Goal: Navigation & Orientation: Find specific page/section

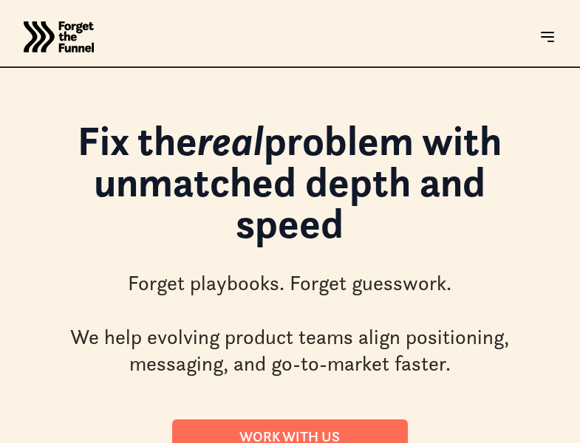
click at [71, 442] on html "JOIN FREE Join FREE ABOUT ABOUT Work with us Work with us Success Stories Succe…" at bounding box center [290, 221] width 580 height 443
click at [332, 442] on html "JOIN FREE Join FREE ABOUT ABOUT Work with us Work with us Success Stories Succe…" at bounding box center [290, 221] width 580 height 443
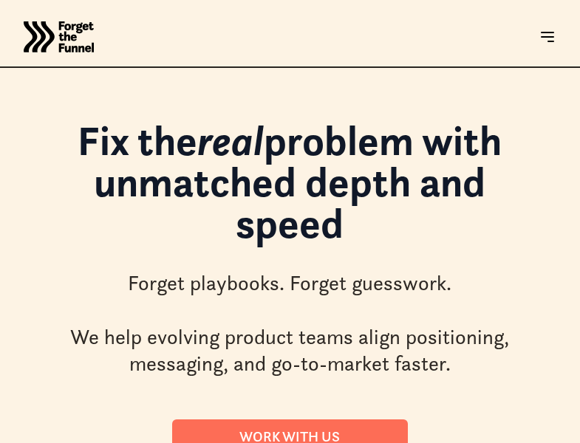
click at [332, 442] on html "JOIN FREE Join FREE ABOUT ABOUT Work with us Work with us Success Stories Succe…" at bounding box center [290, 221] width 580 height 443
click at [71, 442] on html "JOIN FREE Join FREE ABOUT ABOUT Work with us Work with us Success Stories Succe…" at bounding box center [290, 221] width 580 height 443
click at [332, 442] on html "JOIN FREE Join FREE ABOUT ABOUT Work with us Work with us Success Stories Succe…" at bounding box center [290, 221] width 580 height 443
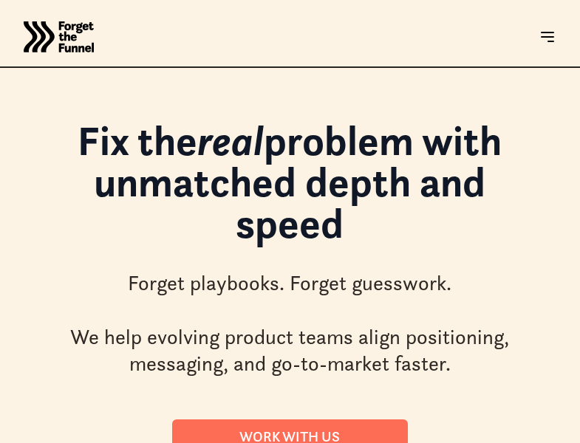
click at [332, 442] on html "JOIN FREE Join FREE ABOUT ABOUT Work with us Work with us Success Stories Succe…" at bounding box center [290, 221] width 580 height 443
click at [71, 442] on html "JOIN FREE Join FREE ABOUT ABOUT Work with us Work with us Success Stories Succe…" at bounding box center [290, 221] width 580 height 443
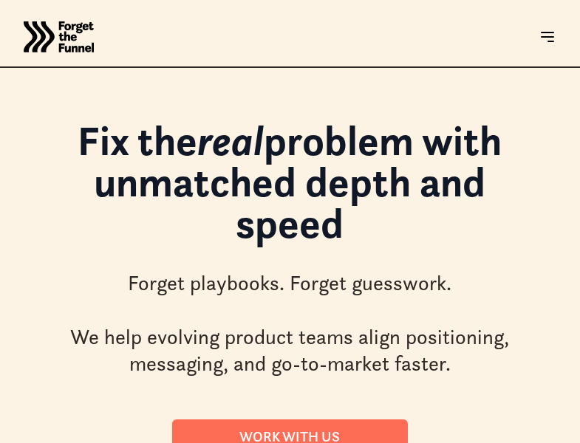
click at [332, 442] on html "JOIN FREE Join FREE ABOUT ABOUT Work with us Work with us Success Stories Succe…" at bounding box center [290, 221] width 580 height 443
click at [71, 442] on html "JOIN FREE Join FREE ABOUT ABOUT Work with us Work with us Success Stories Succe…" at bounding box center [290, 221] width 580 height 443
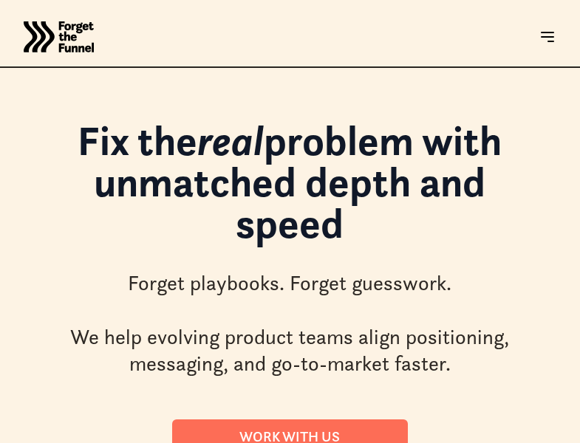
click at [71, 442] on html "JOIN FREE Join FREE ABOUT ABOUT Work with us Work with us Success Stories Succe…" at bounding box center [290, 221] width 580 height 443
click at [332, 442] on html "JOIN FREE Join FREE ABOUT ABOUT Work with us Work with us Success Stories Succe…" at bounding box center [290, 221] width 580 height 443
click at [0, 442] on html "JOIN FREE Join FREE ABOUT ABOUT Work with us Work with us Success Stories Succe…" at bounding box center [290, 221] width 580 height 443
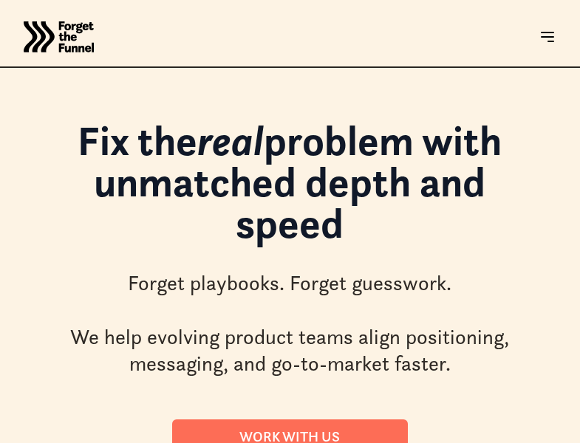
click at [579, 442] on html "JOIN FREE Join FREE ABOUT ABOUT Work with us Work with us Success Stories Succe…" at bounding box center [290, 221] width 580 height 443
click at [268, 442] on html "JOIN FREE Join FREE ABOUT ABOUT Work with us Work with us Success Stories Succe…" at bounding box center [290, 221] width 580 height 443
click at [71, 442] on html "JOIN FREE Join FREE ABOUT ABOUT Work with us Work with us Success Stories Succe…" at bounding box center [290, 221] width 580 height 443
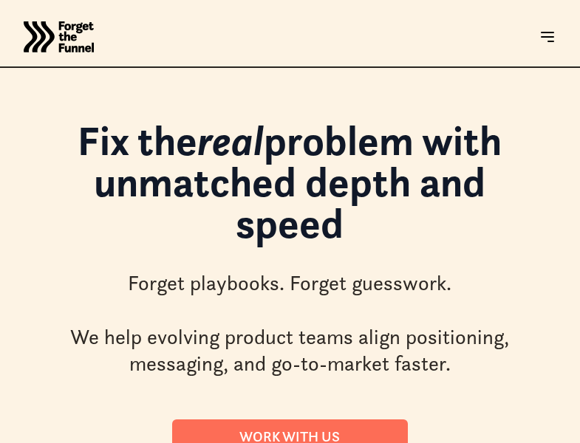
click at [71, 442] on html "JOIN FREE Join FREE ABOUT ABOUT Work with us Work with us Success Stories Succe…" at bounding box center [290, 221] width 580 height 443
click at [332, 442] on html "JOIN FREE Join FREE ABOUT ABOUT Work with us Work with us Success Stories Succe…" at bounding box center [290, 221] width 580 height 443
click at [71, 442] on html "JOIN FREE Join FREE ABOUT ABOUT Work with us Work with us Success Stories Succe…" at bounding box center [290, 221] width 580 height 443
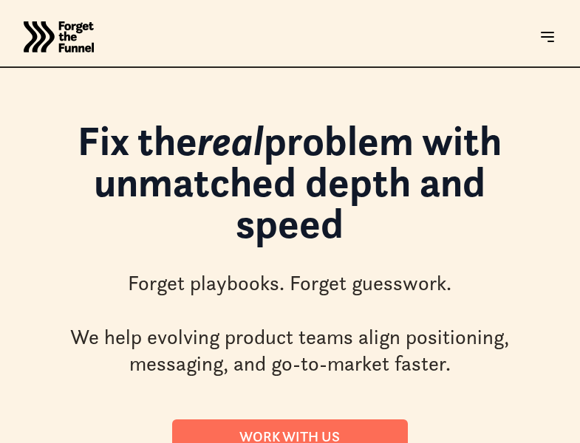
click at [71, 442] on html "JOIN FREE Join FREE ABOUT ABOUT Work with us Work with us Success Stories Succe…" at bounding box center [290, 221] width 580 height 443
click at [332, 442] on html "JOIN FREE Join FREE ABOUT ABOUT Work with us Work with us Success Stories Succe…" at bounding box center [290, 221] width 580 height 443
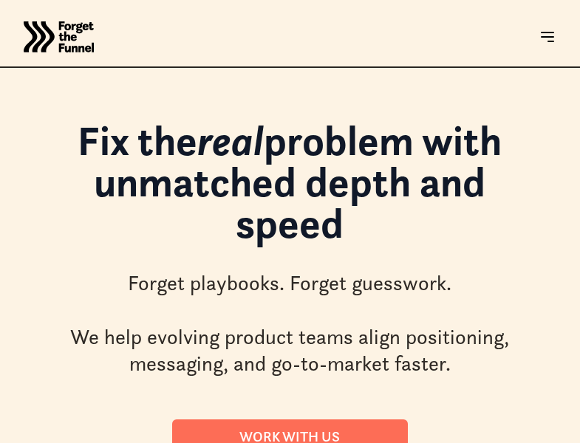
click at [71, 442] on html "JOIN FREE Join FREE ABOUT ABOUT Work with us Work with us Success Stories Succe…" at bounding box center [290, 221] width 580 height 443
click at [332, 442] on html "JOIN FREE Join FREE ABOUT ABOUT Work with us Work with us Success Stories Succe…" at bounding box center [290, 221] width 580 height 443
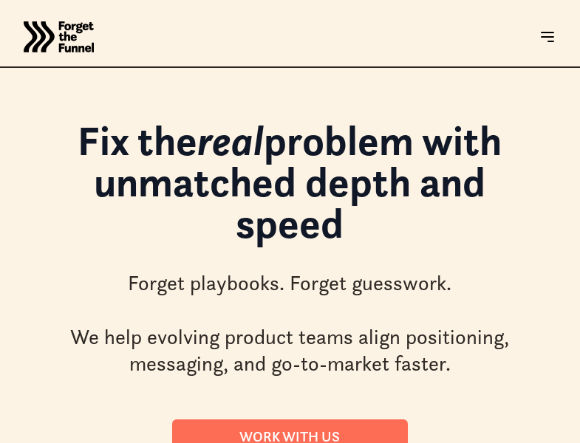
click at [332, 442] on html "JOIN FREE Join FREE ABOUT ABOUT Work with us Work with us Success Stories Succe…" at bounding box center [290, 221] width 580 height 443
click at [71, 442] on html "JOIN FREE Join FREE ABOUT ABOUT Work with us Work with us Success Stories Succe…" at bounding box center [290, 221] width 580 height 443
click at [332, 442] on html "JOIN FREE Join FREE ABOUT ABOUT Work with us Work with us Success Stories Succe…" at bounding box center [290, 221] width 580 height 443
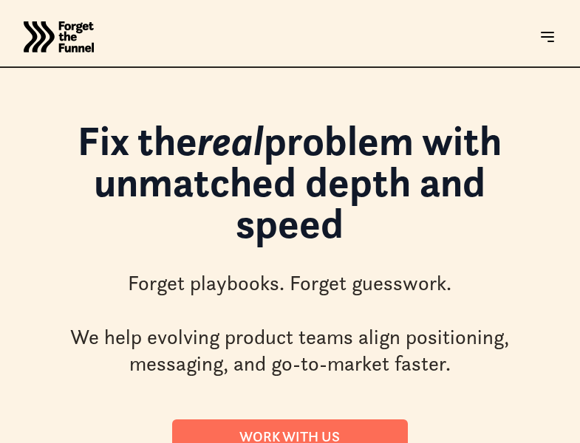
click at [332, 442] on html "JOIN FREE Join FREE ABOUT ABOUT Work with us Work with us Success Stories Succe…" at bounding box center [290, 221] width 580 height 443
click at [0, 442] on html "JOIN FREE Join FREE ABOUT ABOUT Work with us Work with us Success Stories Succe…" at bounding box center [290, 221] width 580 height 443
click at [579, 442] on html "JOIN FREE Join FREE ABOUT ABOUT Work with us Work with us Success Stories Succe…" at bounding box center [290, 221] width 580 height 443
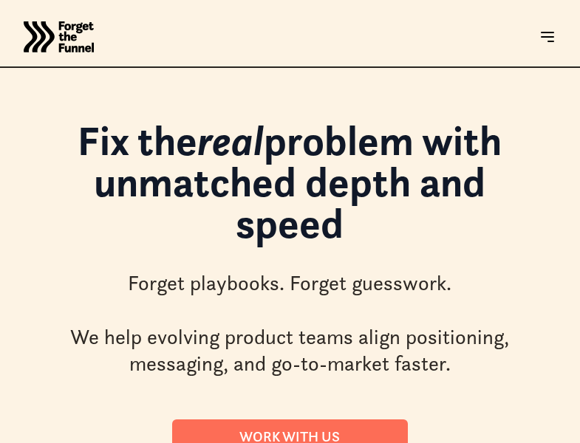
click at [268, 442] on html "JOIN FREE Join FREE ABOUT ABOUT Work with us Work with us Success Stories Succe…" at bounding box center [290, 221] width 580 height 443
click at [71, 442] on html "JOIN FREE Join FREE ABOUT ABOUT Work with us Work with us Success Stories Succe…" at bounding box center [290, 221] width 580 height 443
click at [332, 442] on html "JOIN FREE Join FREE ABOUT ABOUT Work with us Work with us Success Stories Succe…" at bounding box center [290, 221] width 580 height 443
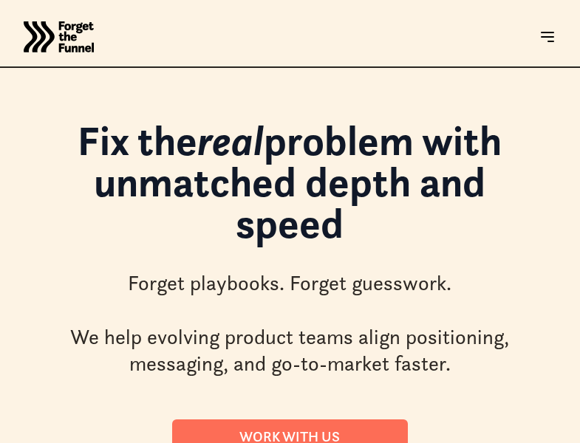
click at [332, 442] on html "JOIN FREE Join FREE ABOUT ABOUT Work with us Work with us Success Stories Succe…" at bounding box center [290, 221] width 580 height 443
click at [71, 442] on html "JOIN FREE Join FREE ABOUT ABOUT Work with us Work with us Success Stories Succe…" at bounding box center [290, 221] width 580 height 443
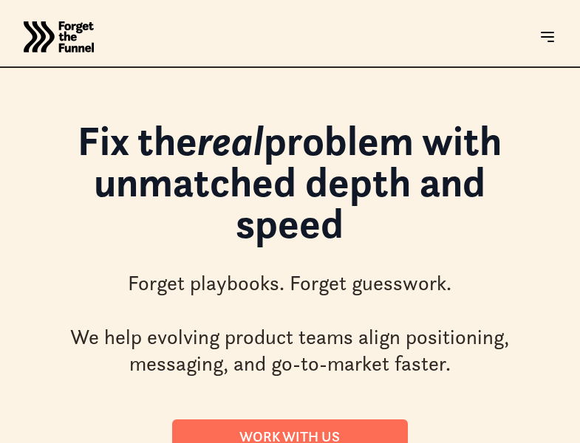
click at [332, 442] on html "JOIN FREE Join FREE ABOUT ABOUT Work with us Work with us Success Stories Succe…" at bounding box center [290, 221] width 580 height 443
click at [71, 442] on html "JOIN FREE Join FREE ABOUT ABOUT Work with us Work with us Success Stories Succe…" at bounding box center [290, 221] width 580 height 443
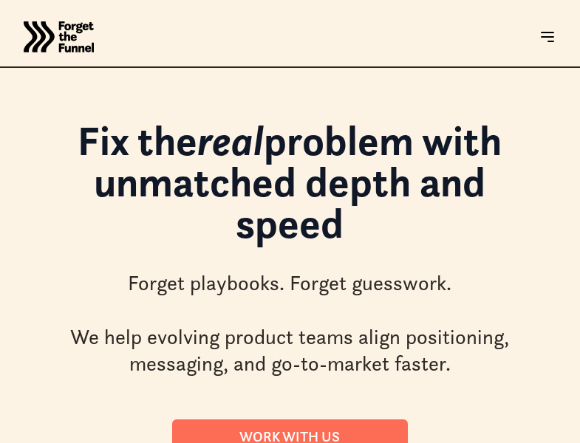
click at [71, 442] on html "JOIN FREE Join FREE ABOUT ABOUT Work with us Work with us Success Stories Succe…" at bounding box center [290, 221] width 580 height 443
click at [332, 442] on html "JOIN FREE Join FREE ABOUT ABOUT Work with us Work with us Success Stories Succe…" at bounding box center [290, 221] width 580 height 443
click at [71, 442] on html "JOIN FREE Join FREE ABOUT ABOUT Work with us Work with us Success Stories Succe…" at bounding box center [290, 221] width 580 height 443
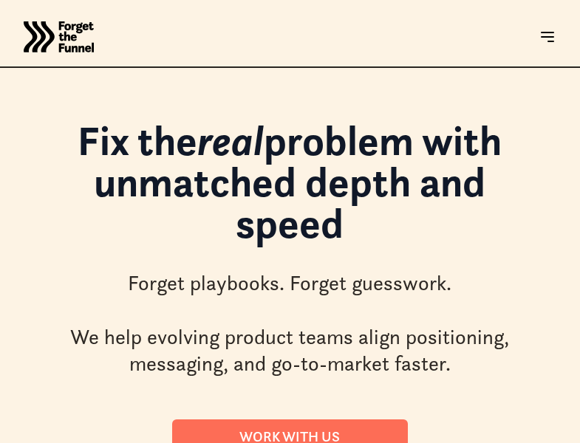
click at [71, 442] on html "JOIN FREE Join FREE ABOUT ABOUT Work with us Work with us Success Stories Succe…" at bounding box center [290, 221] width 580 height 443
click at [332, 442] on html "JOIN FREE Join FREE ABOUT ABOUT Work with us Work with us Success Stories Succe…" at bounding box center [290, 221] width 580 height 443
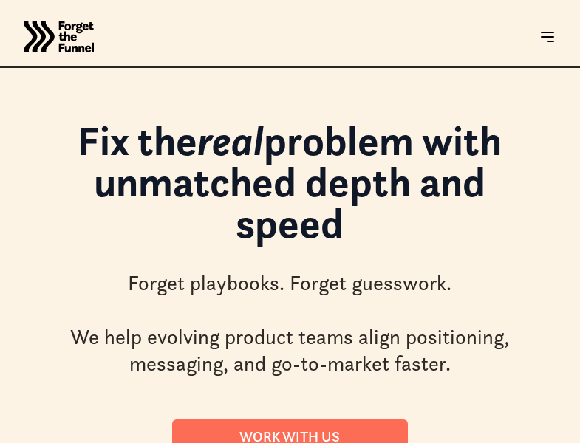
click at [0, 442] on html "JOIN FREE Join FREE ABOUT ABOUT Work with us Work with us Success Stories Succe…" at bounding box center [290, 221] width 580 height 443
click at [579, 442] on html "JOIN FREE Join FREE ABOUT ABOUT Work with us Work with us Success Stories Succe…" at bounding box center [290, 221] width 580 height 443
click at [268, 442] on html "JOIN FREE Join FREE ABOUT ABOUT Work with us Work with us Success Stories Succe…" at bounding box center [290, 221] width 580 height 443
click at [71, 442] on html "JOIN FREE Join FREE ABOUT ABOUT Work with us Work with us Success Stories Succe…" at bounding box center [290, 221] width 580 height 443
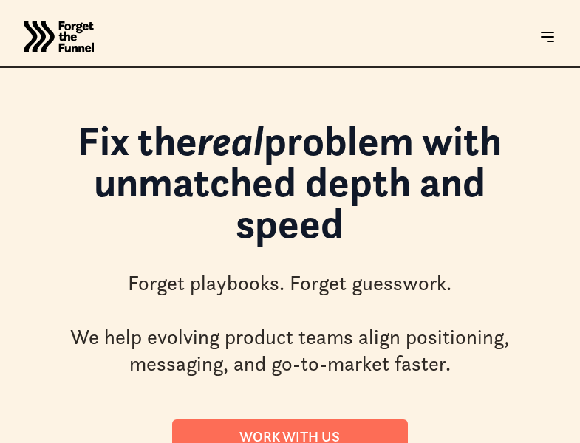
click at [71, 442] on html "JOIN FREE Join FREE ABOUT ABOUT Work with us Work with us Success Stories Succe…" at bounding box center [290, 221] width 580 height 443
click at [332, 442] on html "JOIN FREE Join FREE ABOUT ABOUT Work with us Work with us Success Stories Succe…" at bounding box center [290, 221] width 580 height 443
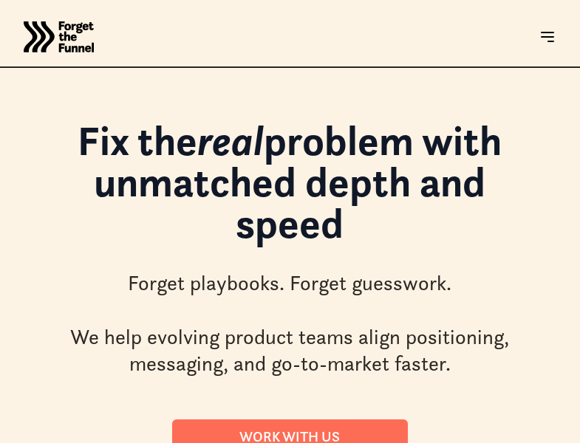
click at [71, 442] on html "JOIN FREE Join FREE ABOUT ABOUT Work with us Work with us Success Stories Succe…" at bounding box center [290, 221] width 580 height 443
click at [332, 442] on html "JOIN FREE Join FREE ABOUT ABOUT Work with us Work with us Success Stories Succe…" at bounding box center [290, 221] width 580 height 443
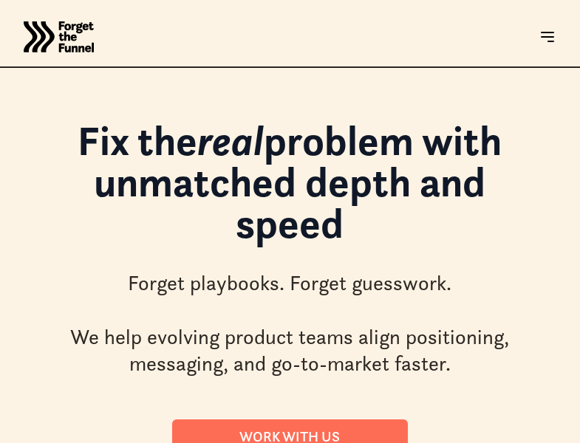
click at [332, 442] on html "JOIN FREE Join FREE ABOUT ABOUT Work with us Work with us Success Stories Succe…" at bounding box center [290, 221] width 580 height 443
click at [71, 442] on html "JOIN FREE Join FREE ABOUT ABOUT Work with us Work with us Success Stories Succe…" at bounding box center [290, 221] width 580 height 443
click at [332, 442] on html "JOIN FREE Join FREE ABOUT ABOUT Work with us Work with us Success Stories Succe…" at bounding box center [290, 221] width 580 height 443
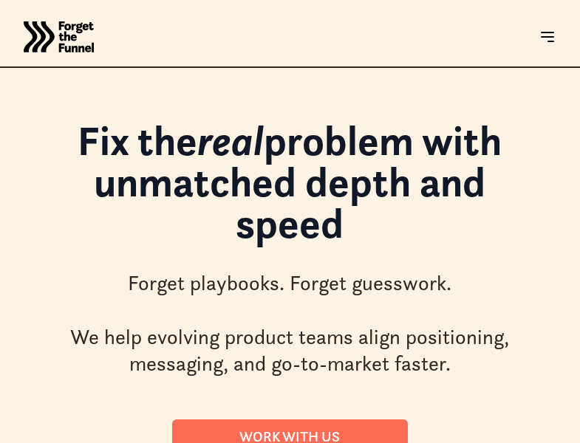
click at [332, 442] on html "JOIN FREE Join FREE ABOUT ABOUT Work with us Work with us Success Stories Succe…" at bounding box center [290, 221] width 580 height 443
click at [71, 442] on html "JOIN FREE Join FREE ABOUT ABOUT Work with us Work with us Success Stories Succe…" at bounding box center [290, 221] width 580 height 443
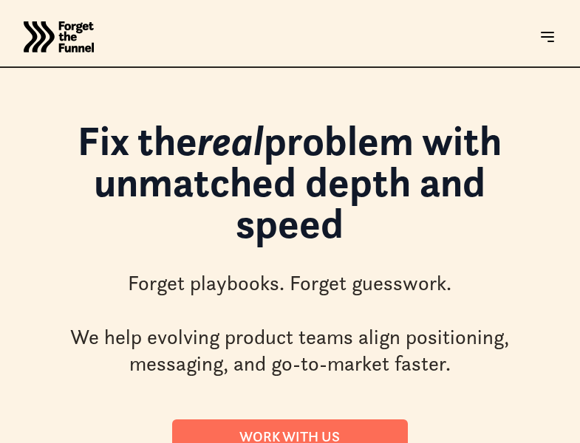
click at [332, 442] on html "JOIN FREE Join FREE ABOUT ABOUT Work with us Work with us Success Stories Succe…" at bounding box center [290, 221] width 580 height 443
click at [0, 442] on html "JOIN FREE Join FREE ABOUT ABOUT Work with us Work with us Success Stories Succe…" at bounding box center [290, 221] width 580 height 443
click at [579, 442] on html "JOIN FREE Join FREE ABOUT ABOUT Work with us Work with us Success Stories Succe…" at bounding box center [290, 221] width 580 height 443
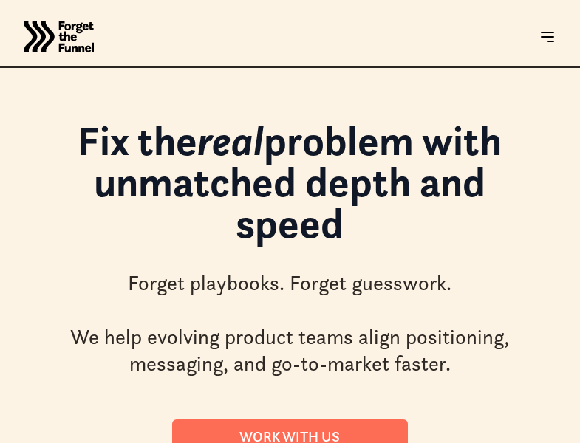
click at [579, 442] on html "JOIN FREE Join FREE ABOUT ABOUT Work with us Work with us Success Stories Succe…" at bounding box center [290, 221] width 580 height 443
click at [268, 442] on html "JOIN FREE Join FREE ABOUT ABOUT Work with us Work with us Success Stories Succe…" at bounding box center [290, 221] width 580 height 443
click at [71, 442] on html "JOIN FREE Join FREE ABOUT ABOUT Work with us Work with us Success Stories Succe…" at bounding box center [290, 221] width 580 height 443
